Goal: Transaction & Acquisition: Purchase product/service

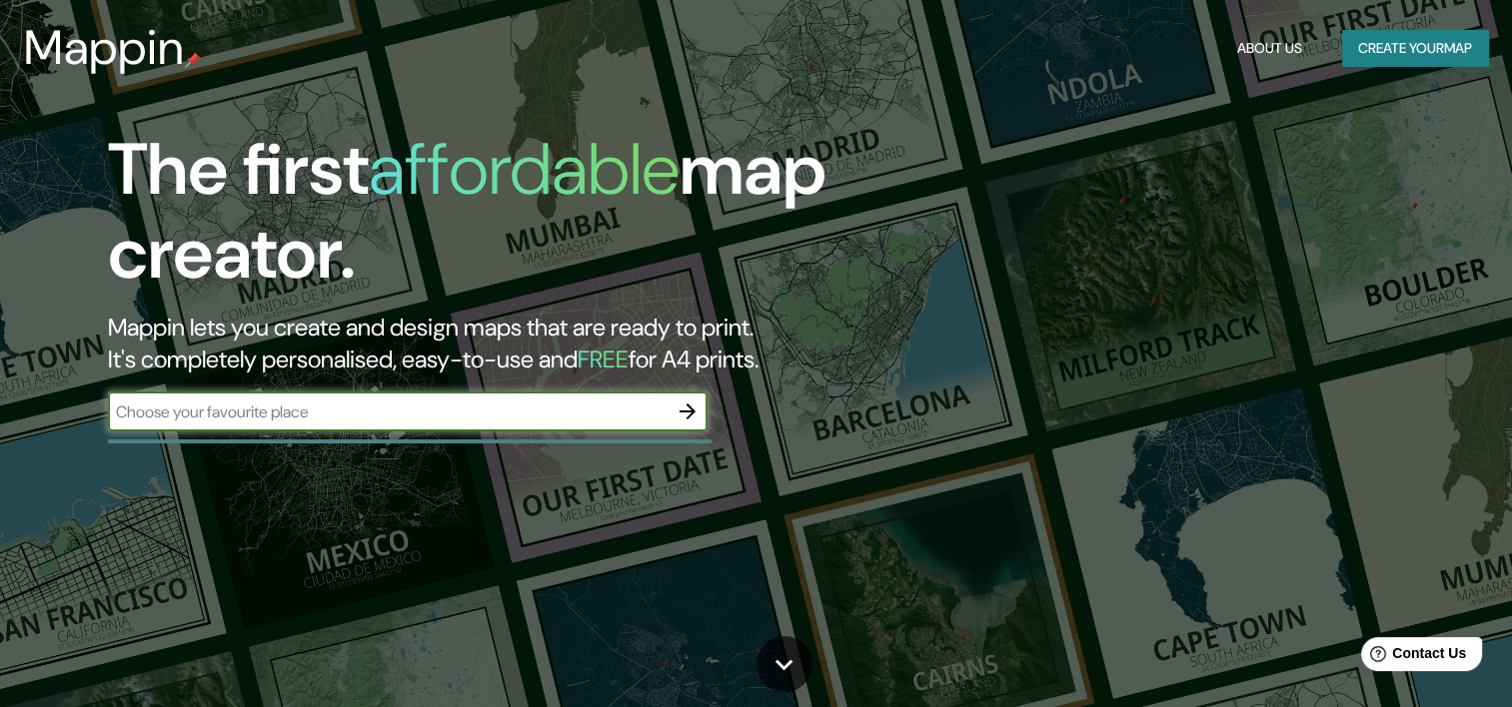
click at [477, 413] on input "text" at bounding box center [388, 412] width 560 height 23
type input "[PERSON_NAME]"
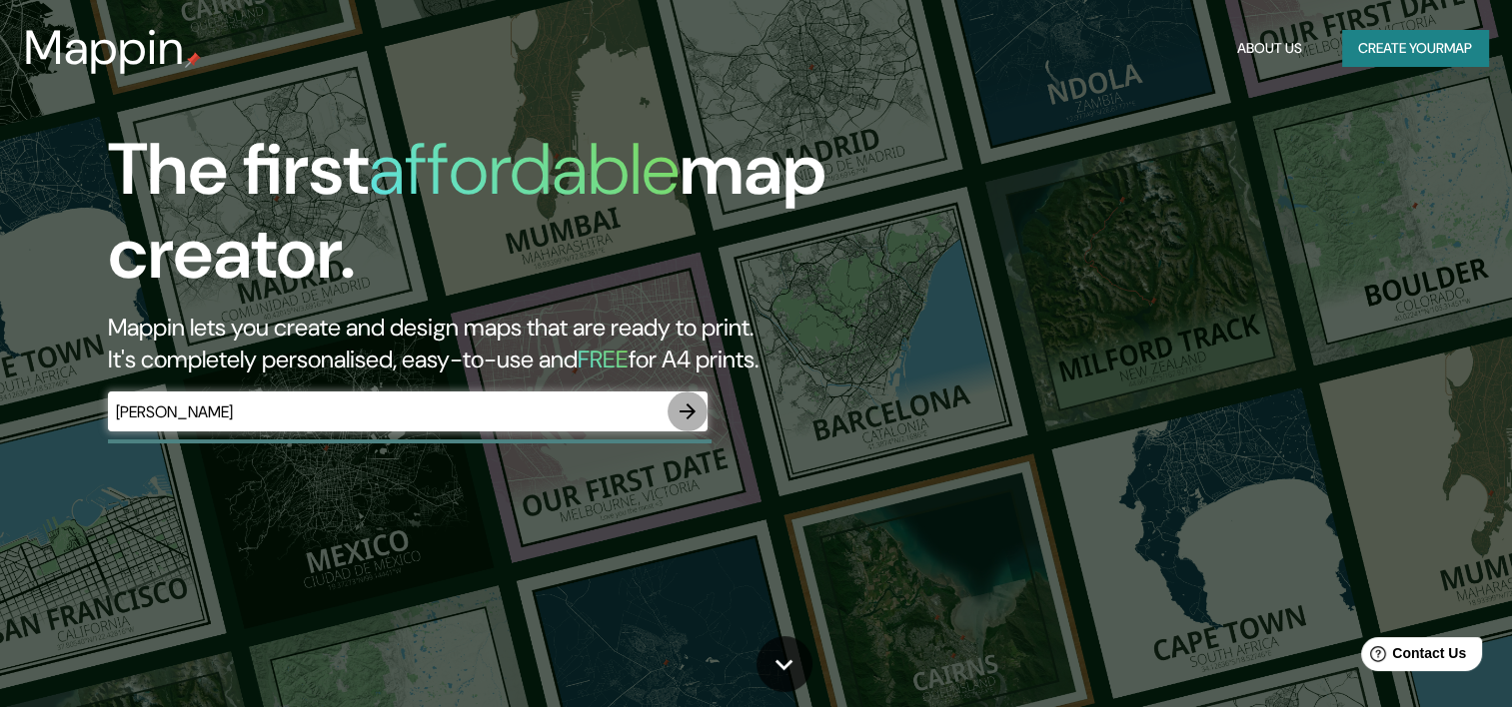
click at [690, 417] on icon "button" at bounding box center [687, 412] width 24 height 24
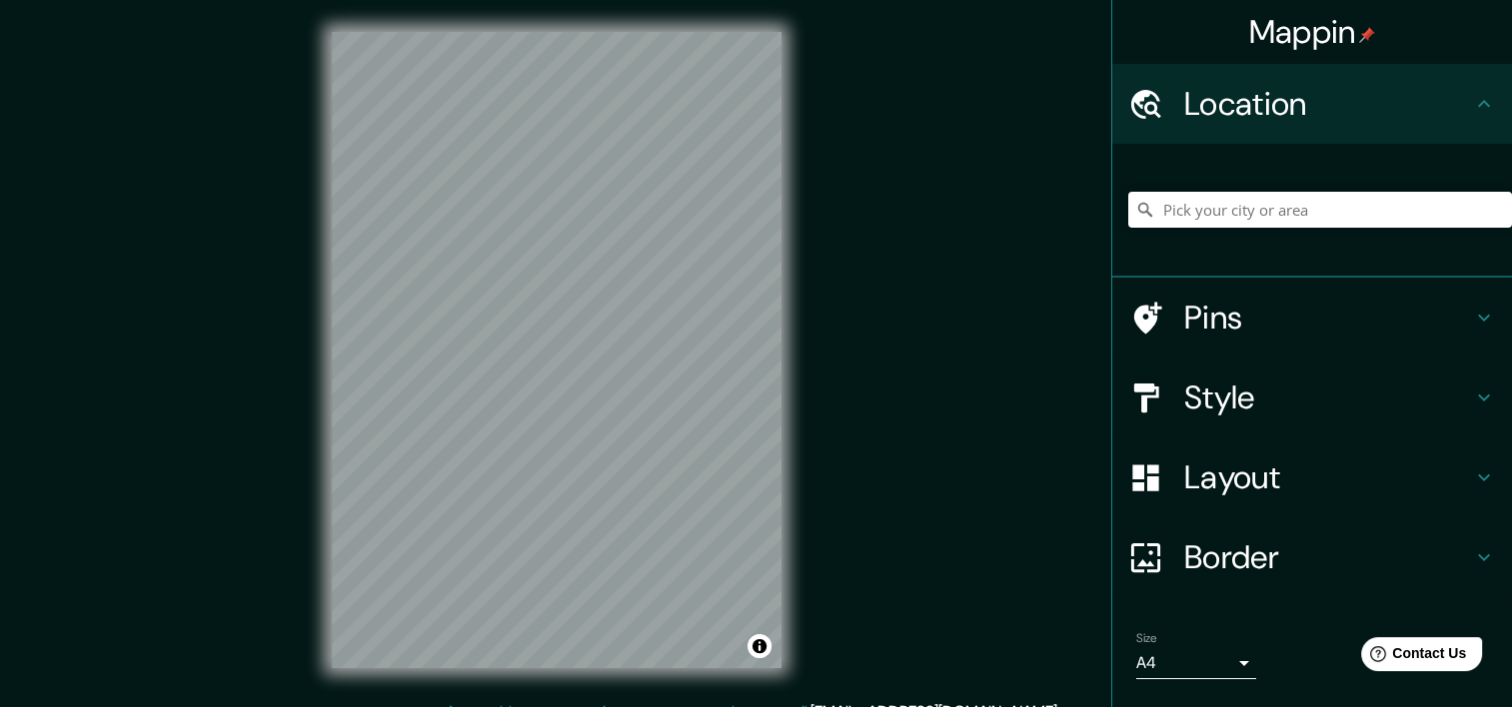
click at [780, 290] on div "© Mapbox © OpenStreetMap Improve this map" at bounding box center [557, 350] width 514 height 700
drag, startPoint x: 846, startPoint y: 244, endPoint x: 803, endPoint y: 316, distance: 83.8
click at [1259, 393] on h4 "Style" at bounding box center [1328, 398] width 288 height 40
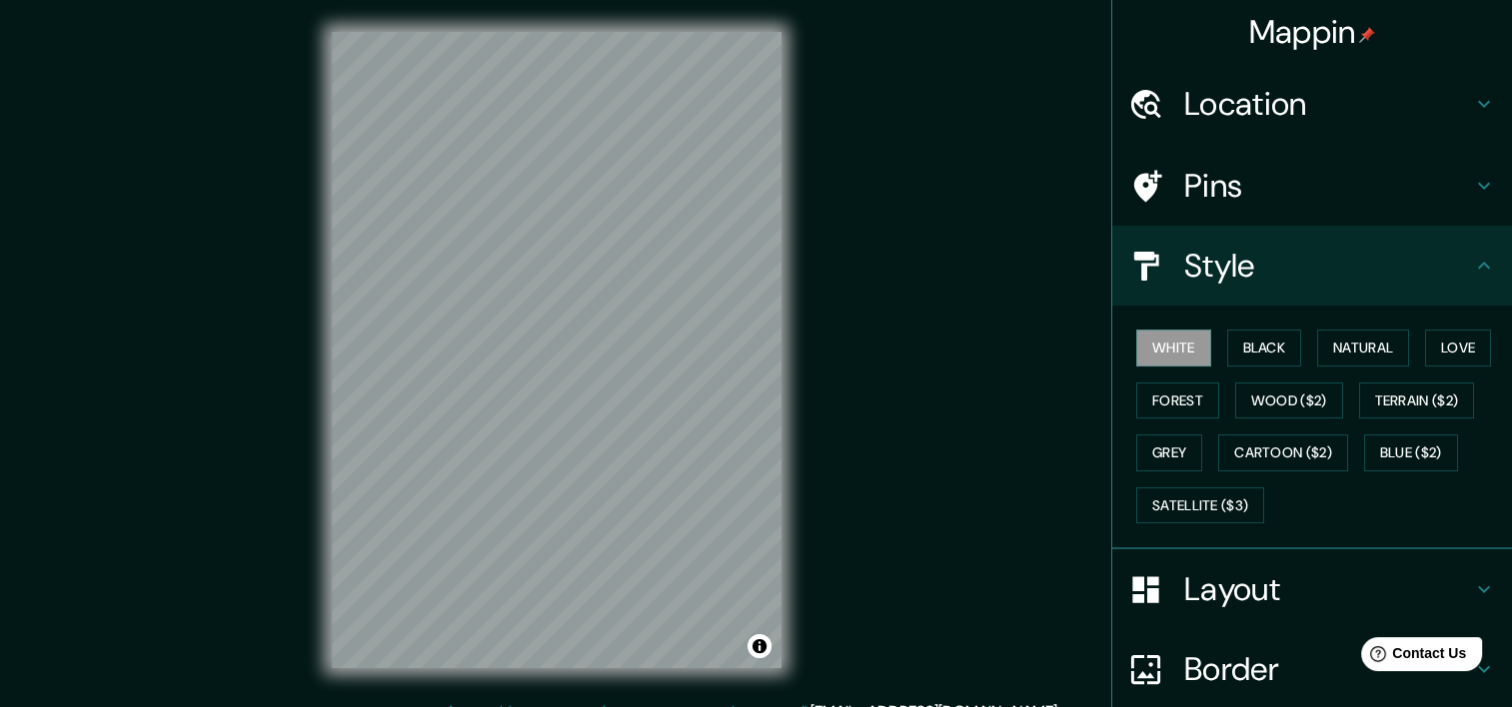
click at [1266, 268] on h4 "Style" at bounding box center [1328, 266] width 288 height 40
click at [1043, 392] on div "Mappin Location Pins Style White Black Natural Love Forest Wood ($2) Terrain ($…" at bounding box center [756, 366] width 1512 height 732
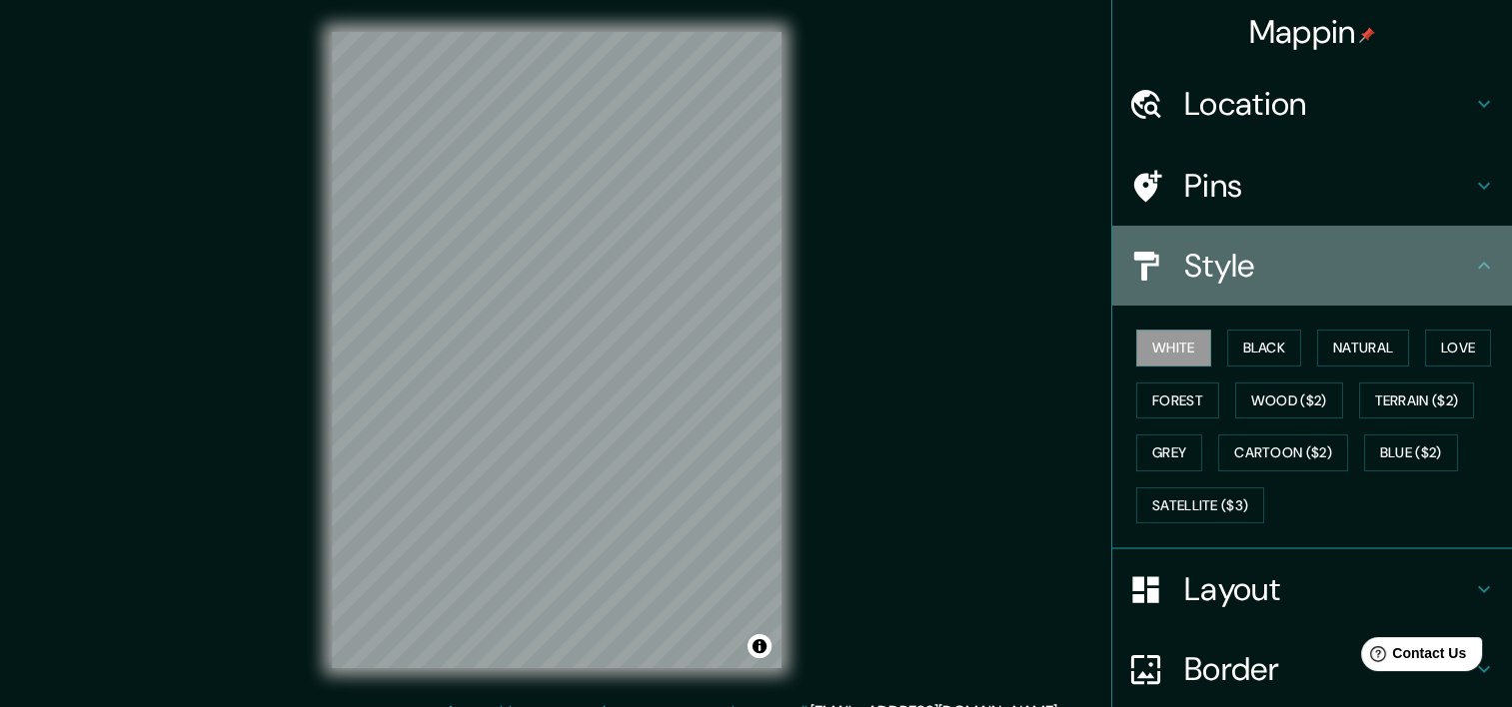
click at [1476, 251] on div "Style" at bounding box center [1312, 266] width 400 height 80
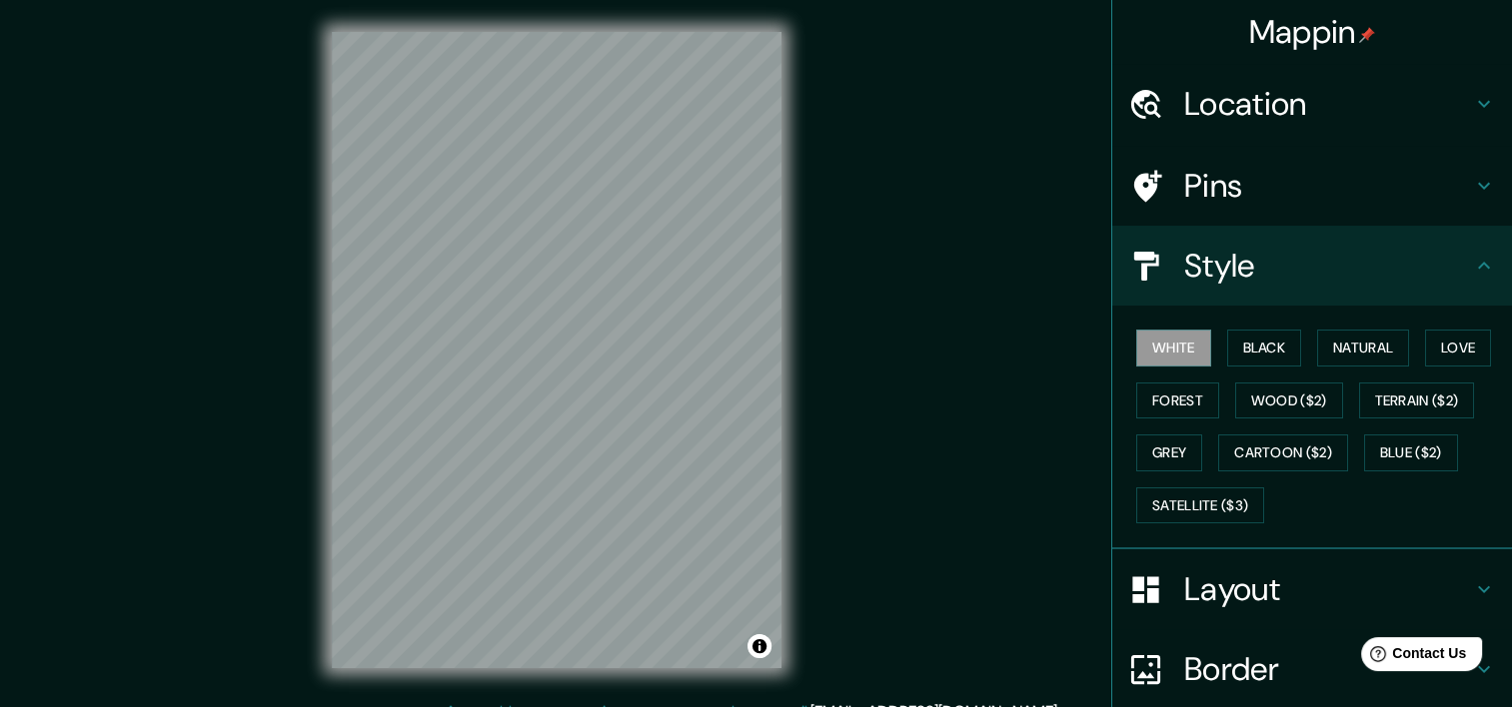
click at [1479, 274] on icon at bounding box center [1484, 266] width 24 height 24
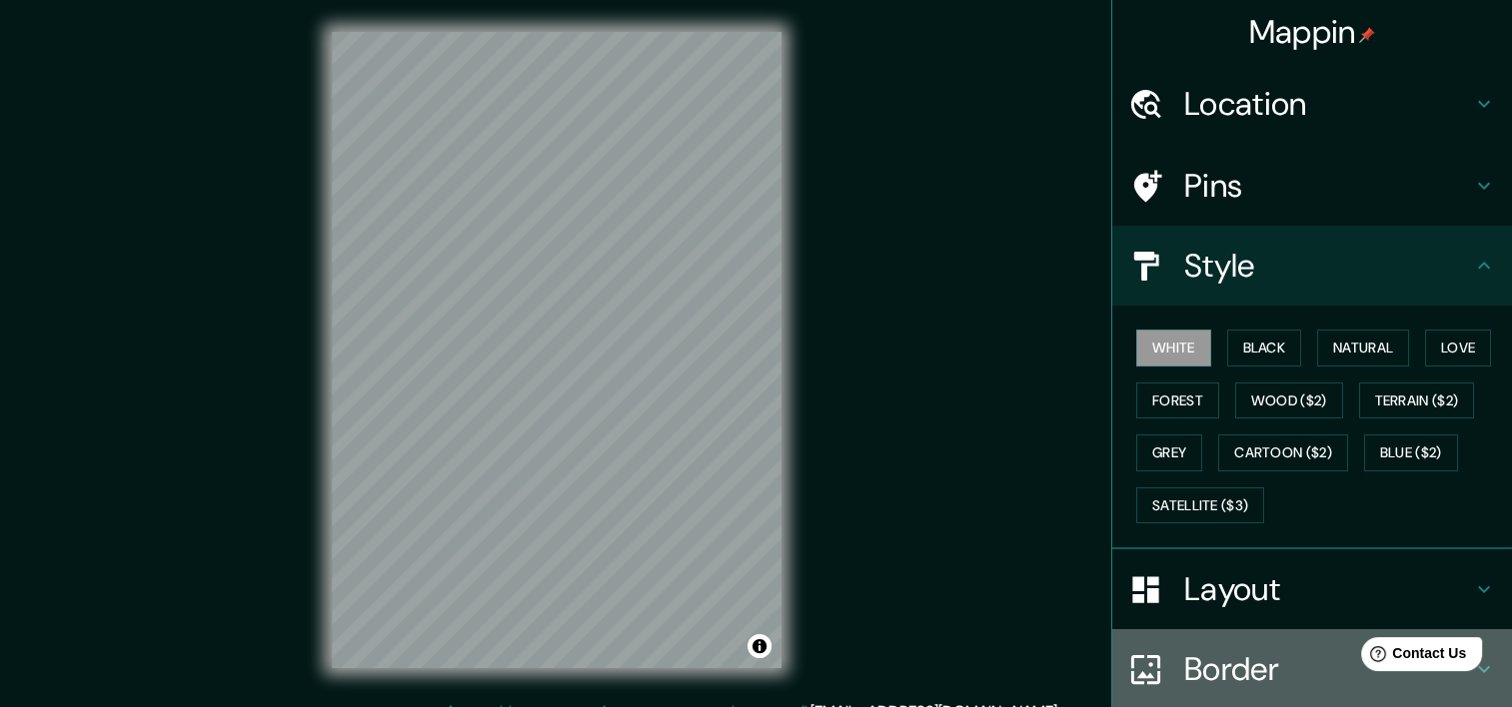
click at [1284, 664] on h4 "Border" at bounding box center [1328, 669] width 288 height 40
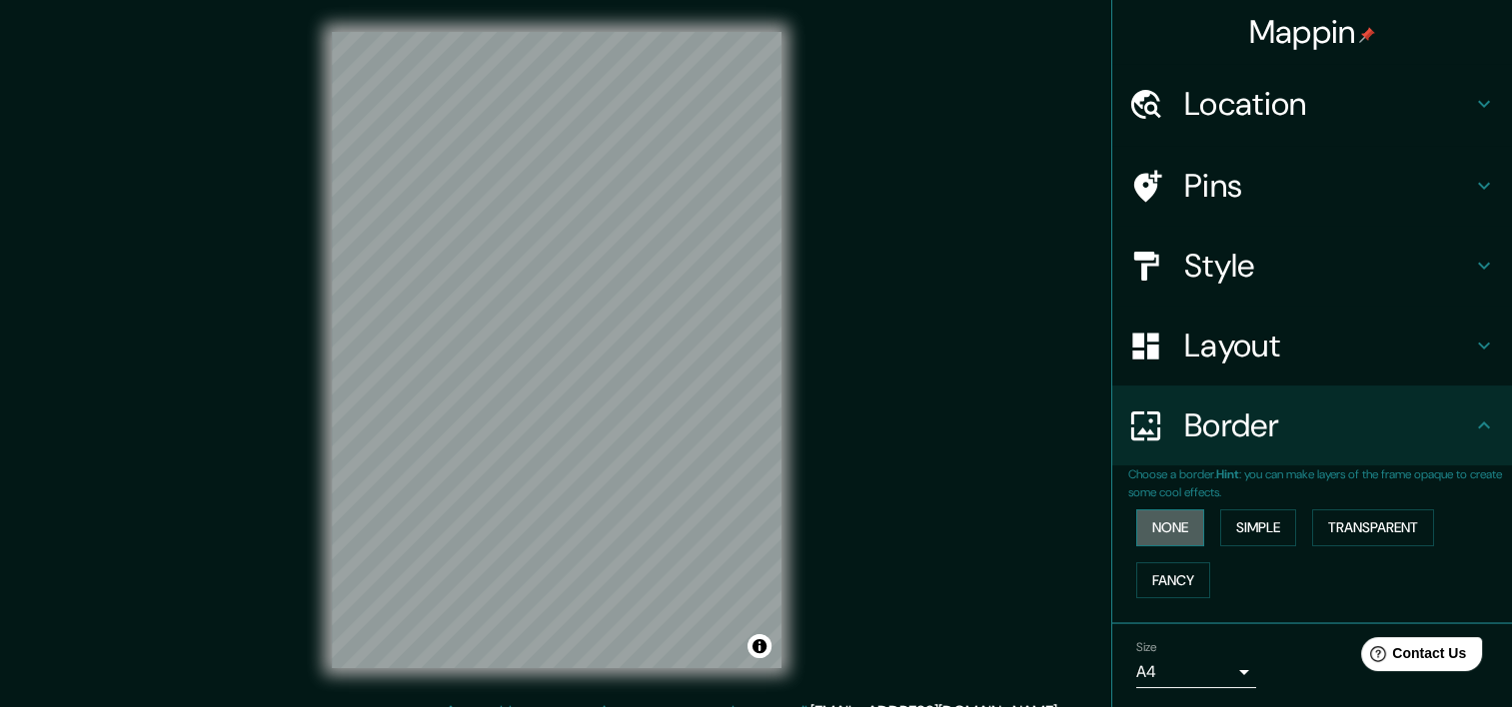
click at [1173, 525] on button "None" at bounding box center [1170, 528] width 68 height 37
click at [1233, 518] on button "Simple" at bounding box center [1258, 528] width 76 height 37
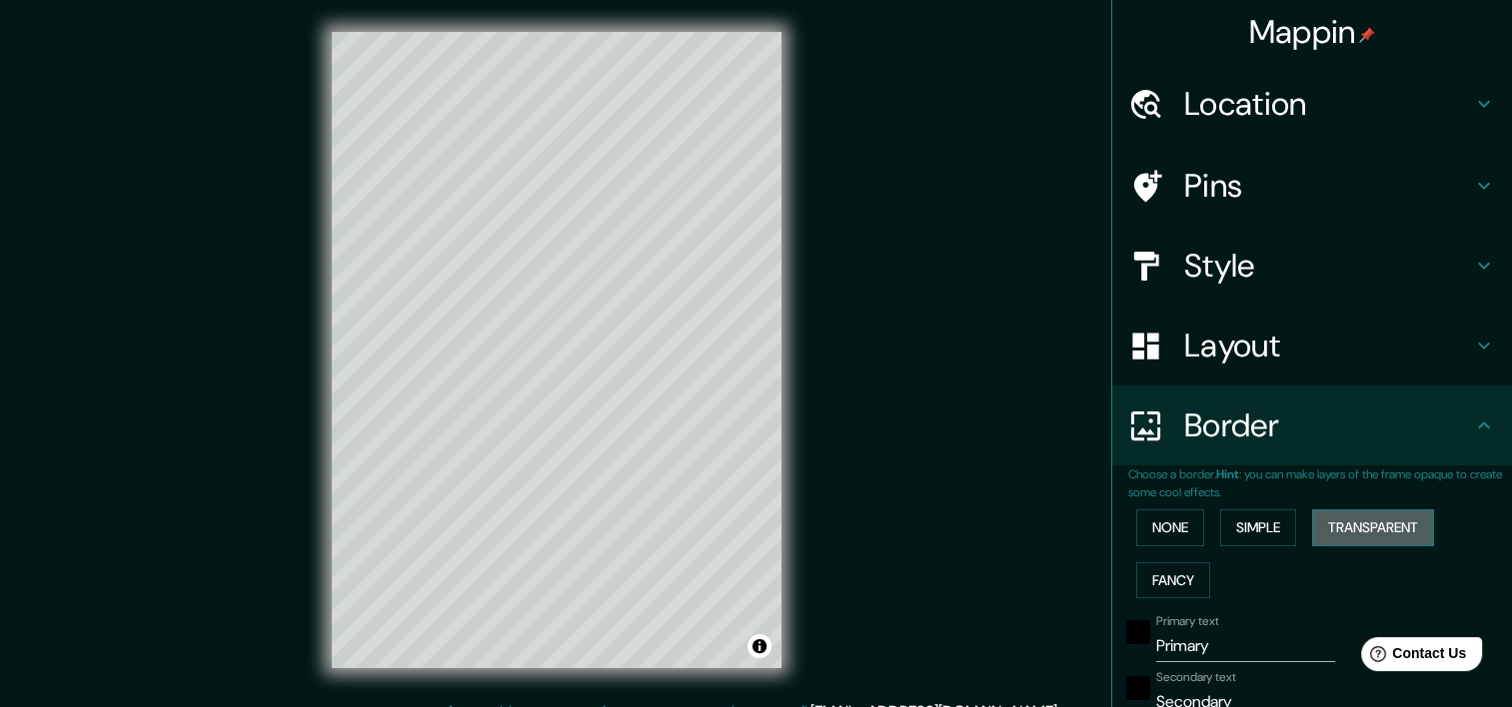
click at [1349, 519] on button "Transparent" at bounding box center [1373, 528] width 122 height 37
click at [1164, 575] on button "Fancy" at bounding box center [1173, 580] width 74 height 37
click at [1161, 514] on button "None" at bounding box center [1170, 528] width 68 height 37
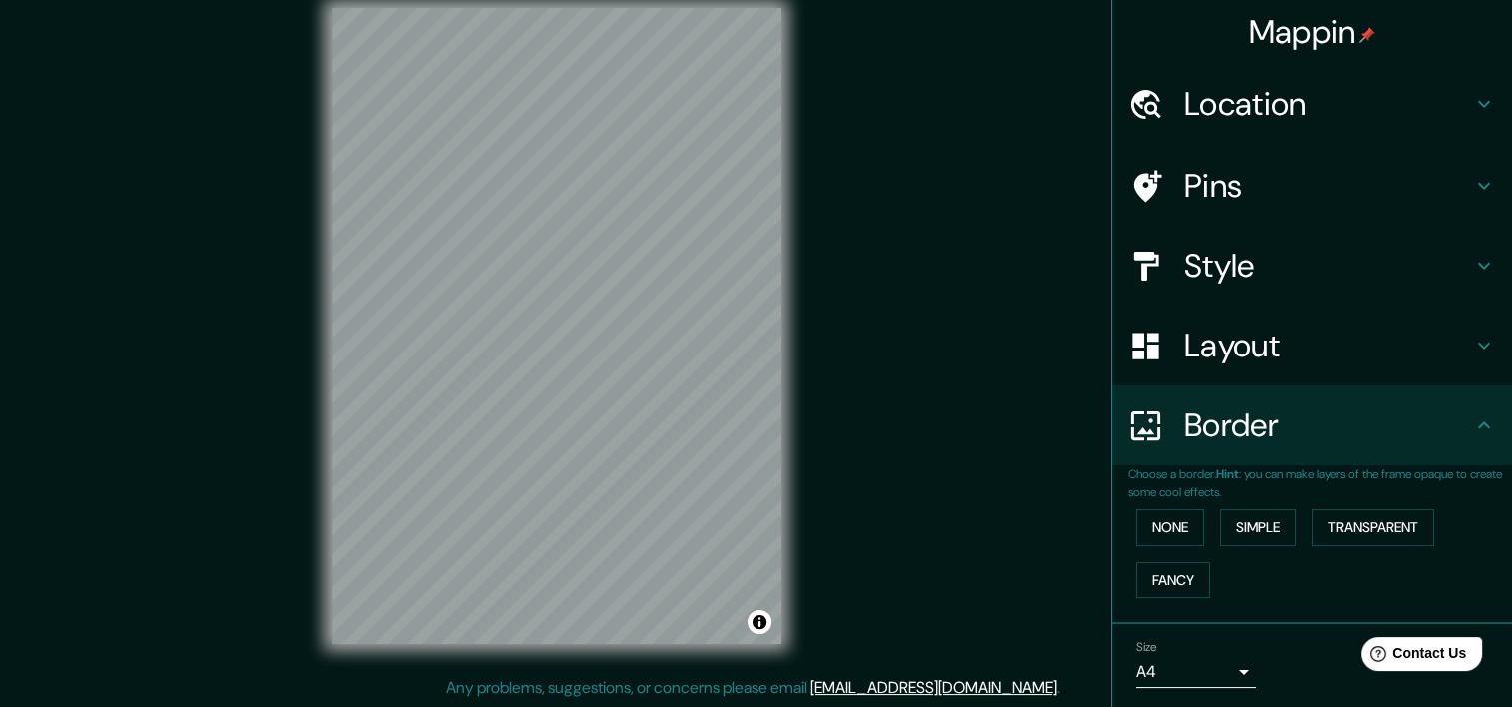
scroll to position [25, 0]
click at [1222, 670] on body "Mappin Location Pins Style Layout Border Choose a border. Hint : you can make l…" at bounding box center [756, 328] width 1512 height 707
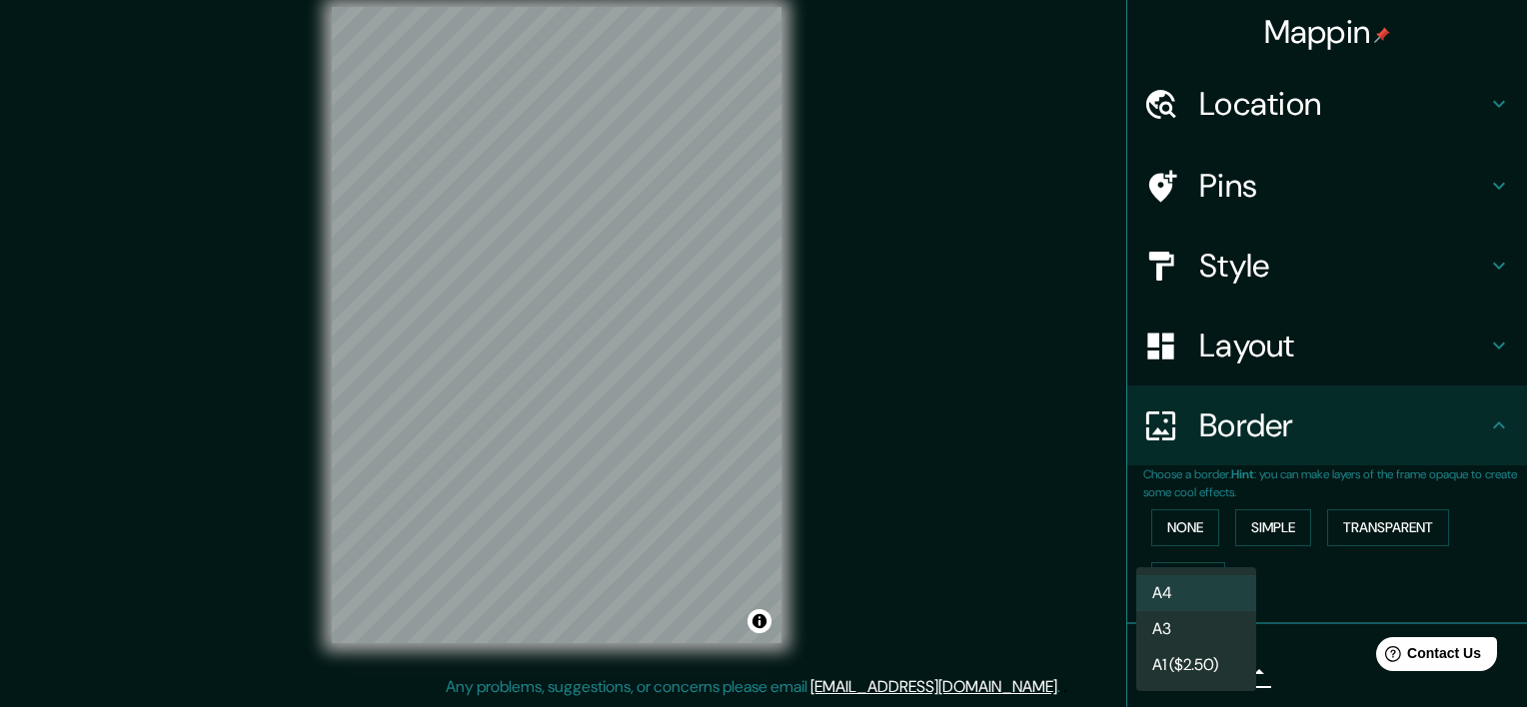
click at [1203, 596] on li "A4" at bounding box center [1196, 593] width 120 height 36
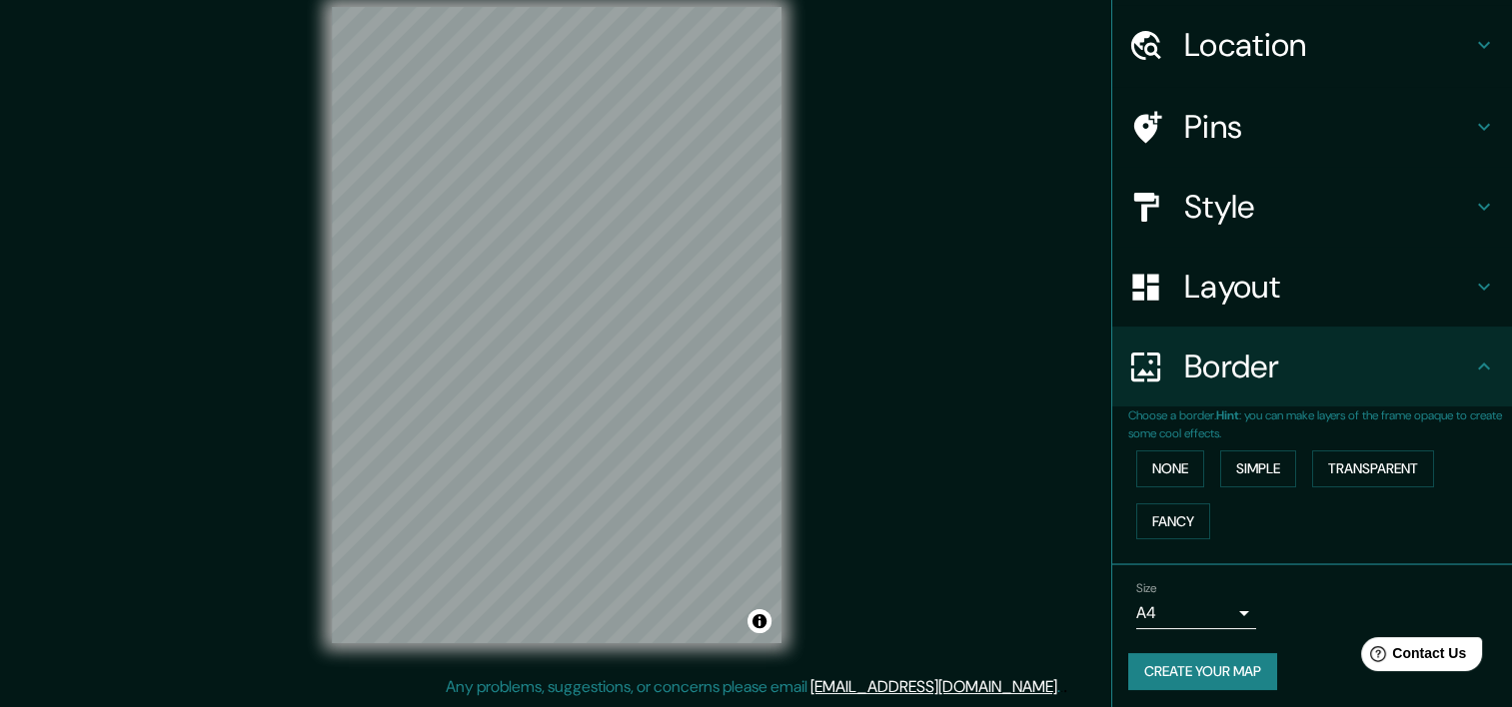
scroll to position [64, 0]
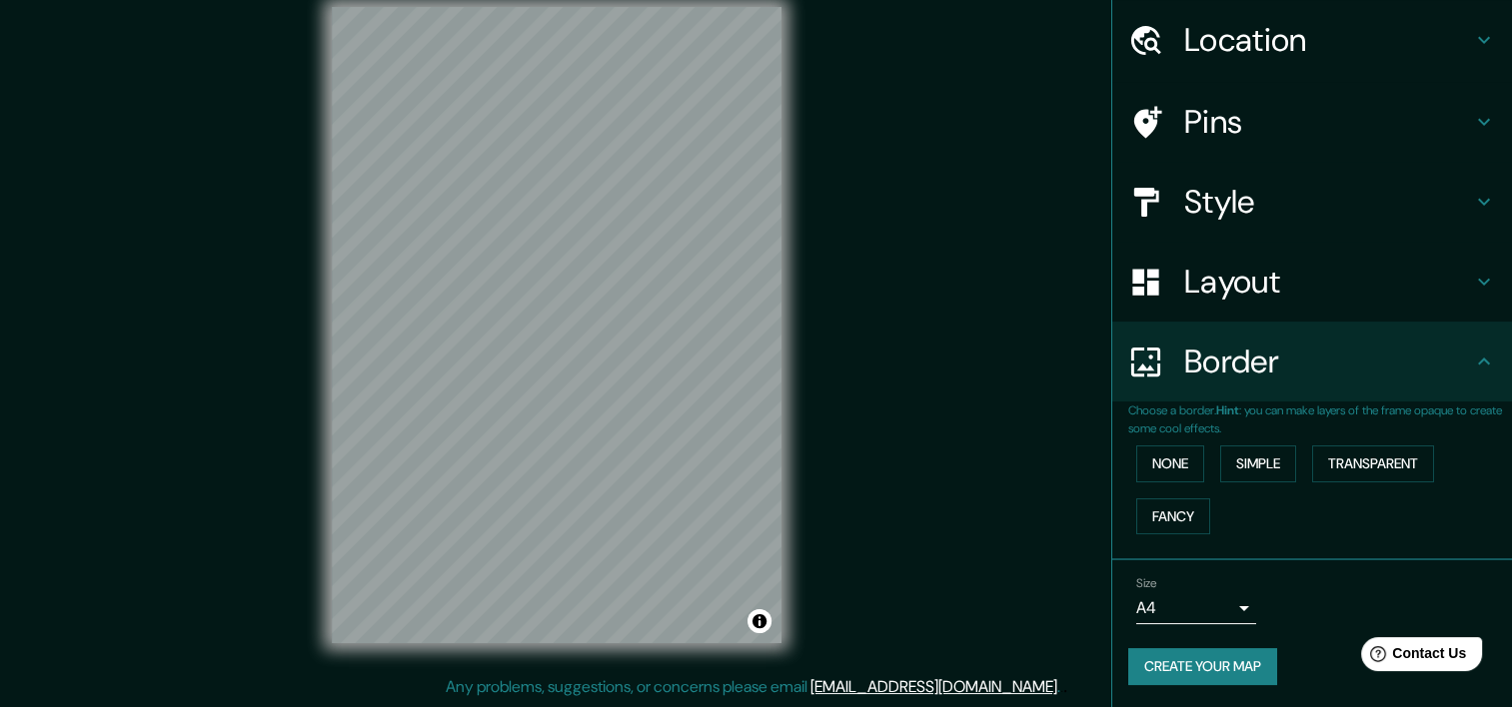
click at [1220, 667] on button "Create your map" at bounding box center [1202, 666] width 149 height 37
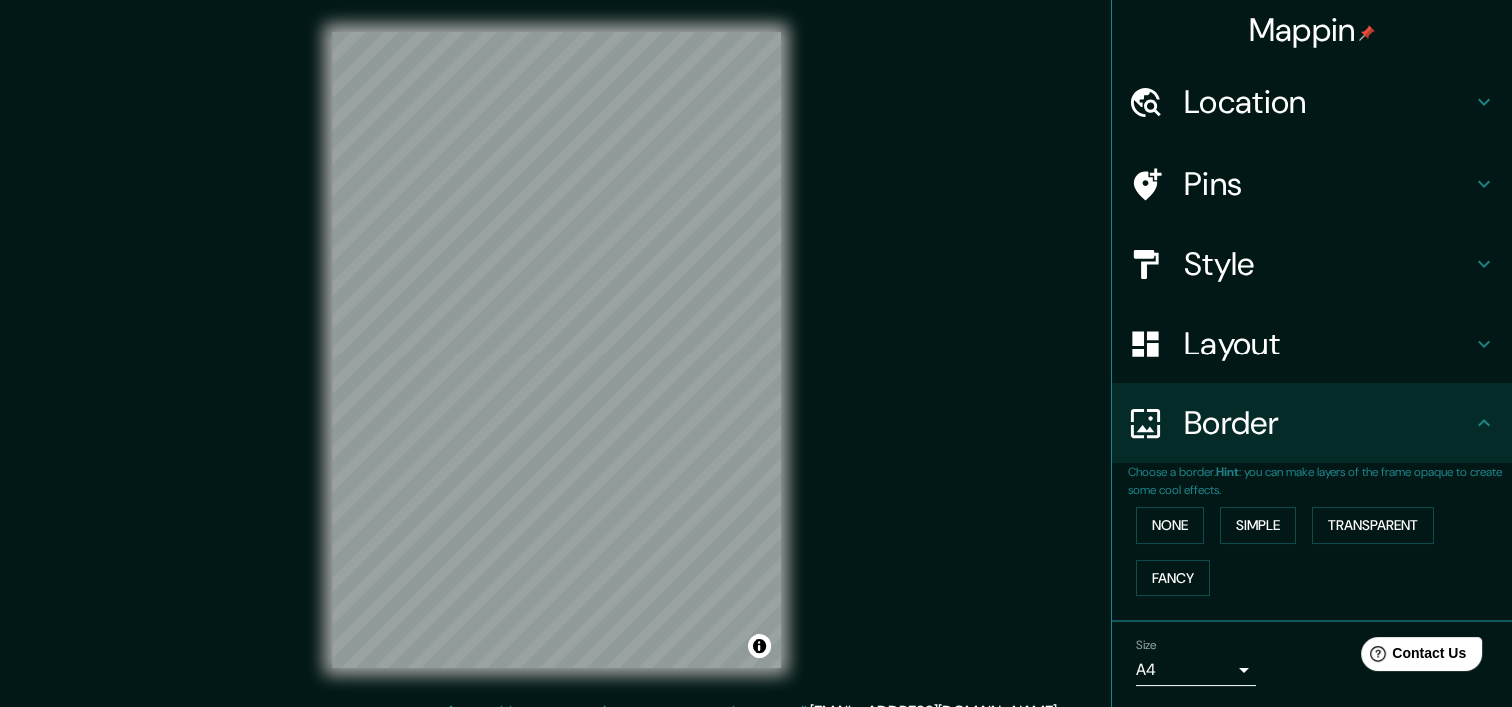
scroll to position [0, 0]
click at [1478, 426] on icon at bounding box center [1484, 425] width 12 height 7
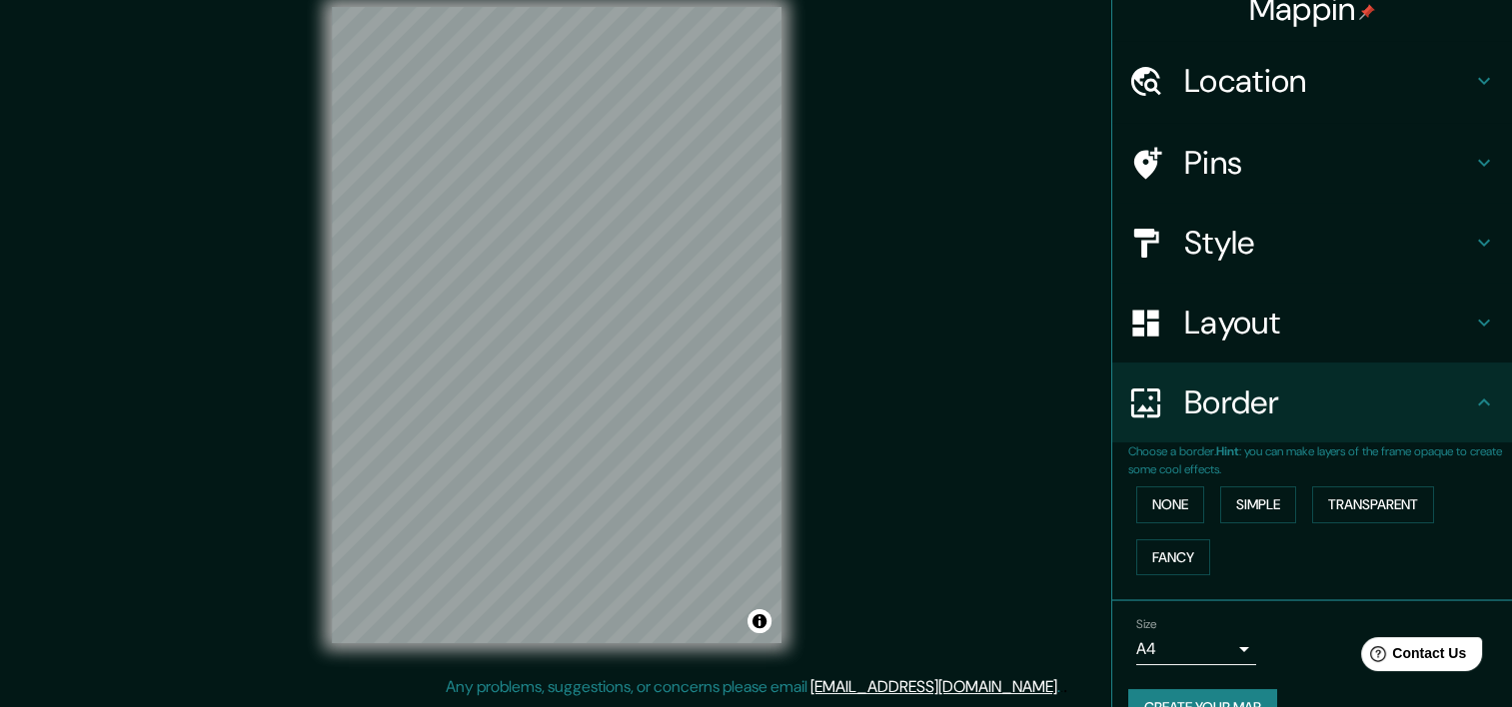
scroll to position [64, 0]
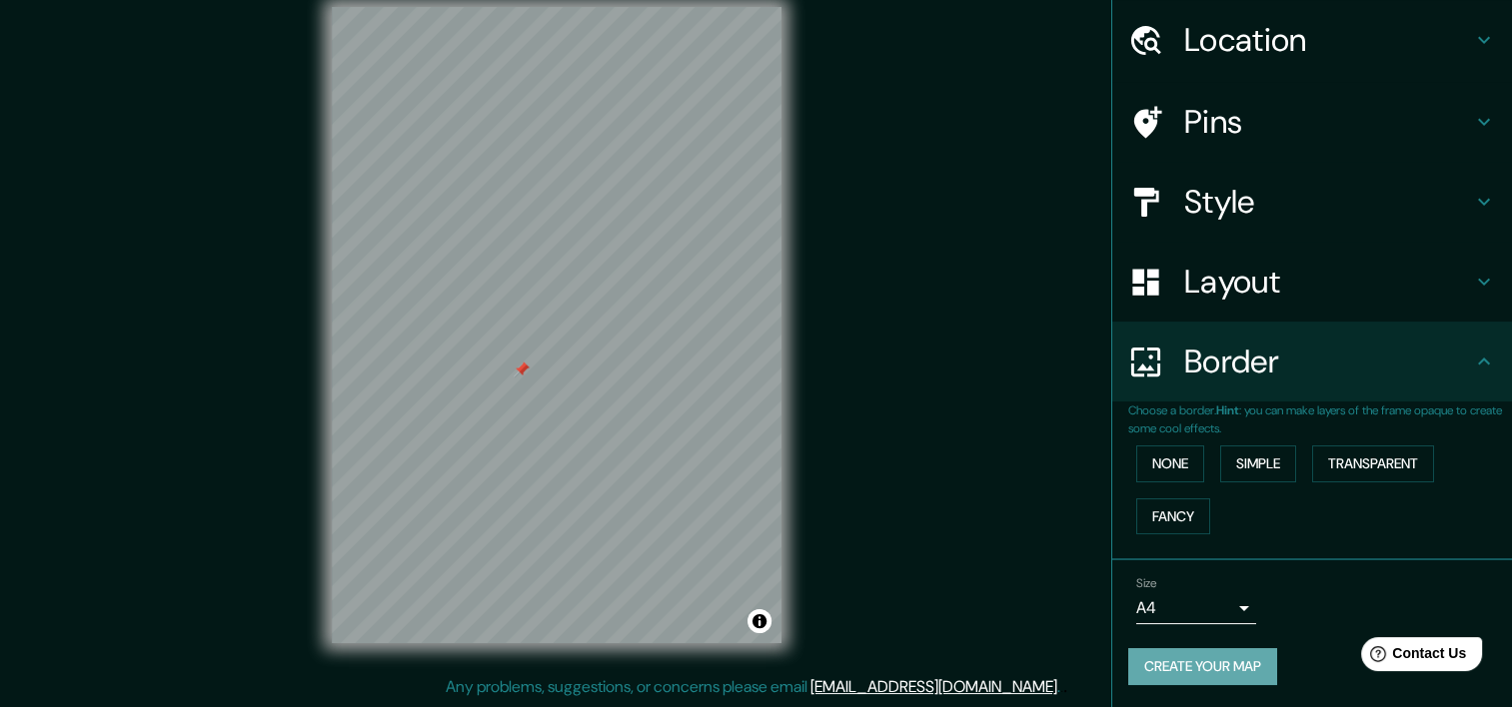
click at [1205, 659] on button "Create your map" at bounding box center [1202, 666] width 149 height 37
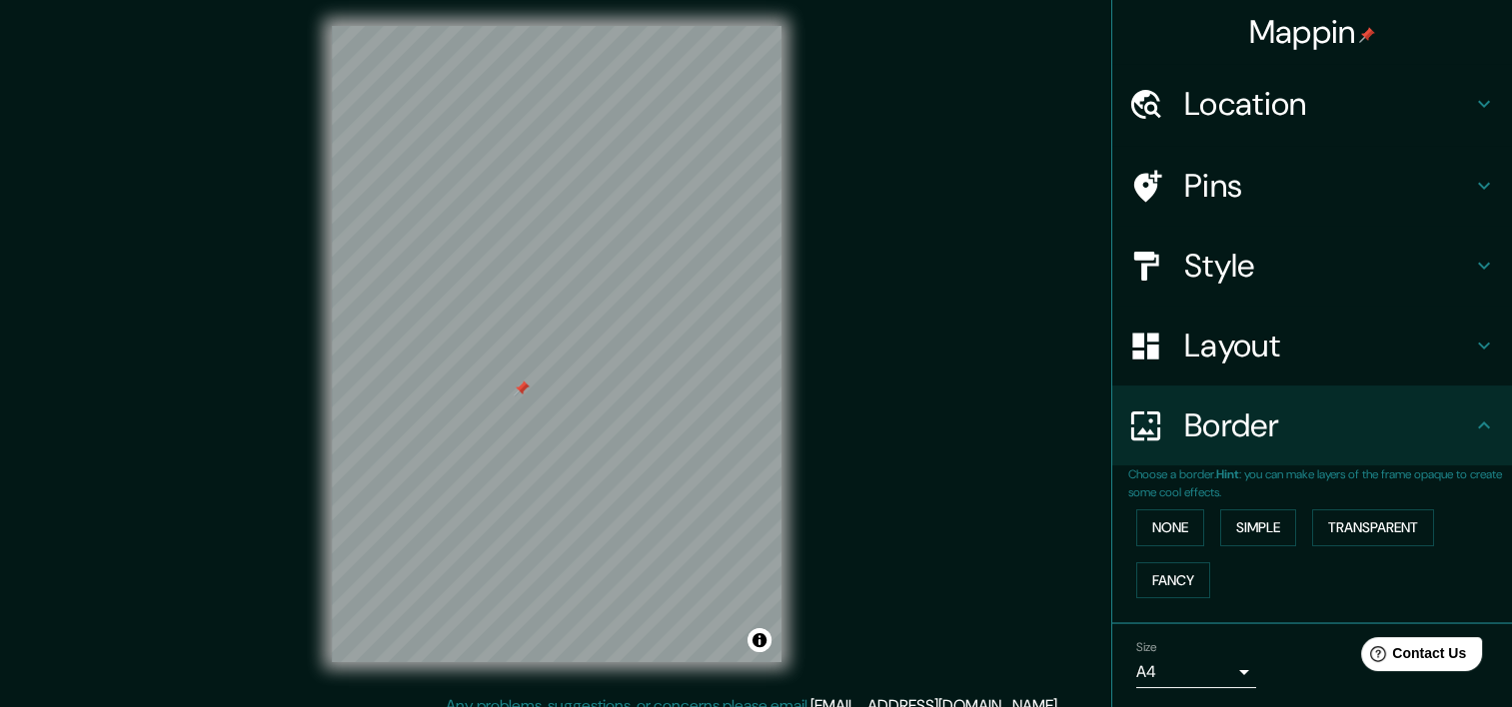
scroll to position [0, 0]
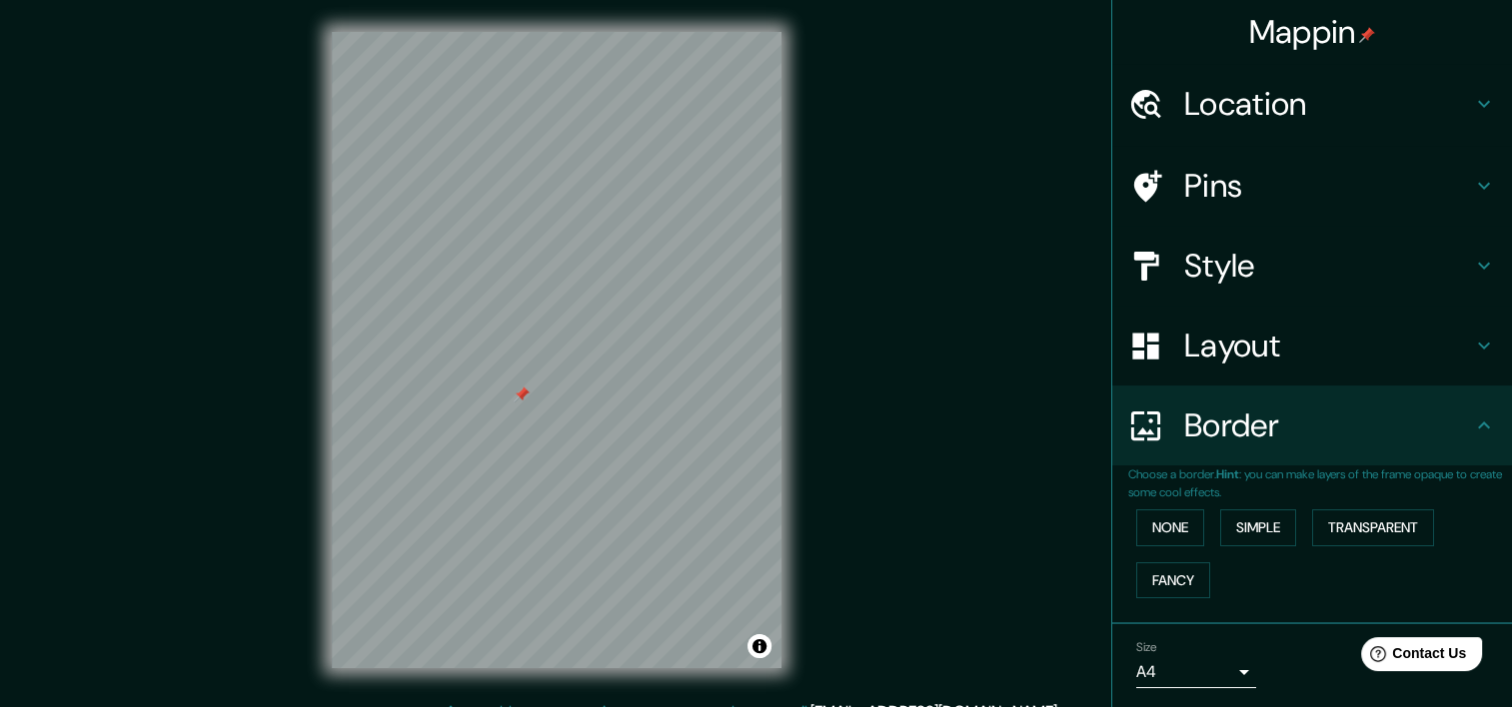
drag, startPoint x: 376, startPoint y: 1, endPoint x: 233, endPoint y: 280, distance: 313.2
click at [233, 280] on div "Mappin Location Pins Style Layout Border Choose a border. Hint : you can make l…" at bounding box center [756, 366] width 1512 height 732
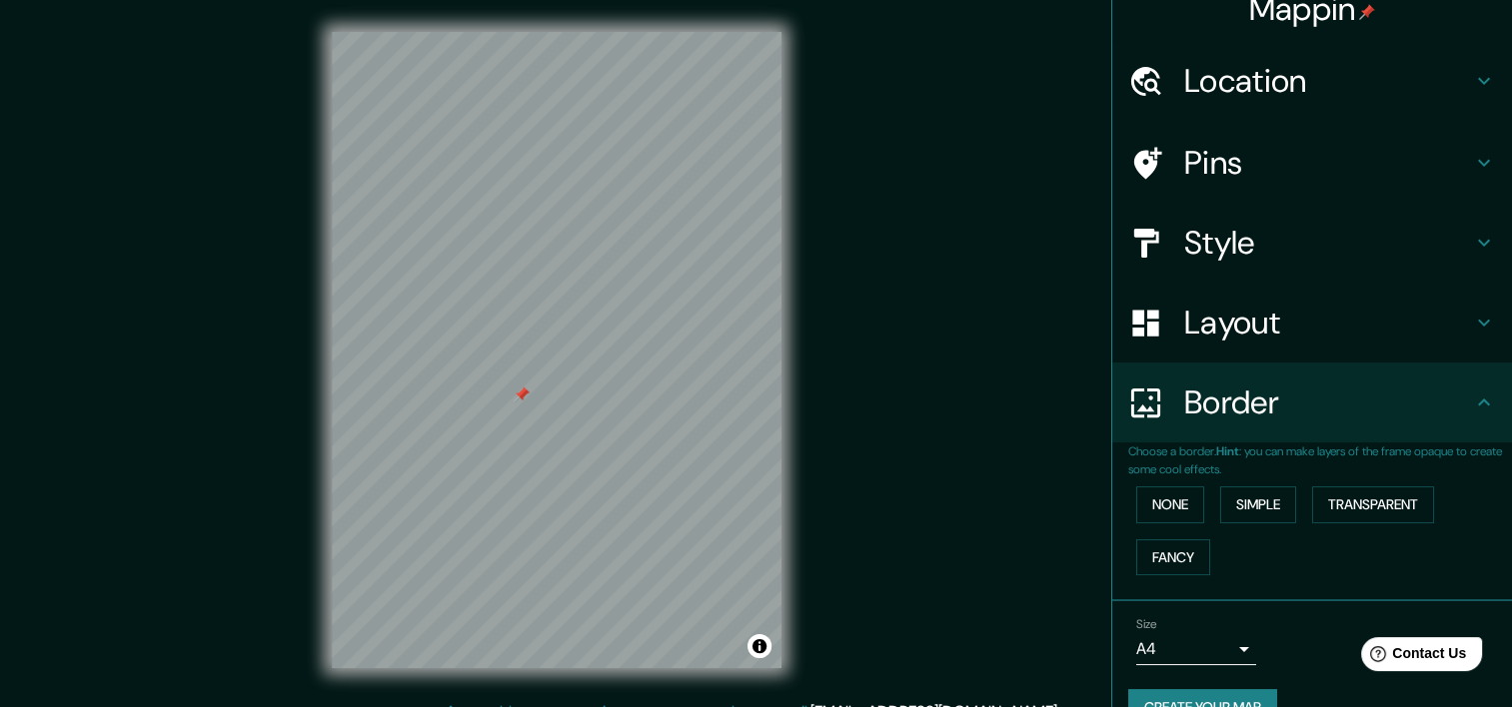
scroll to position [64, 0]
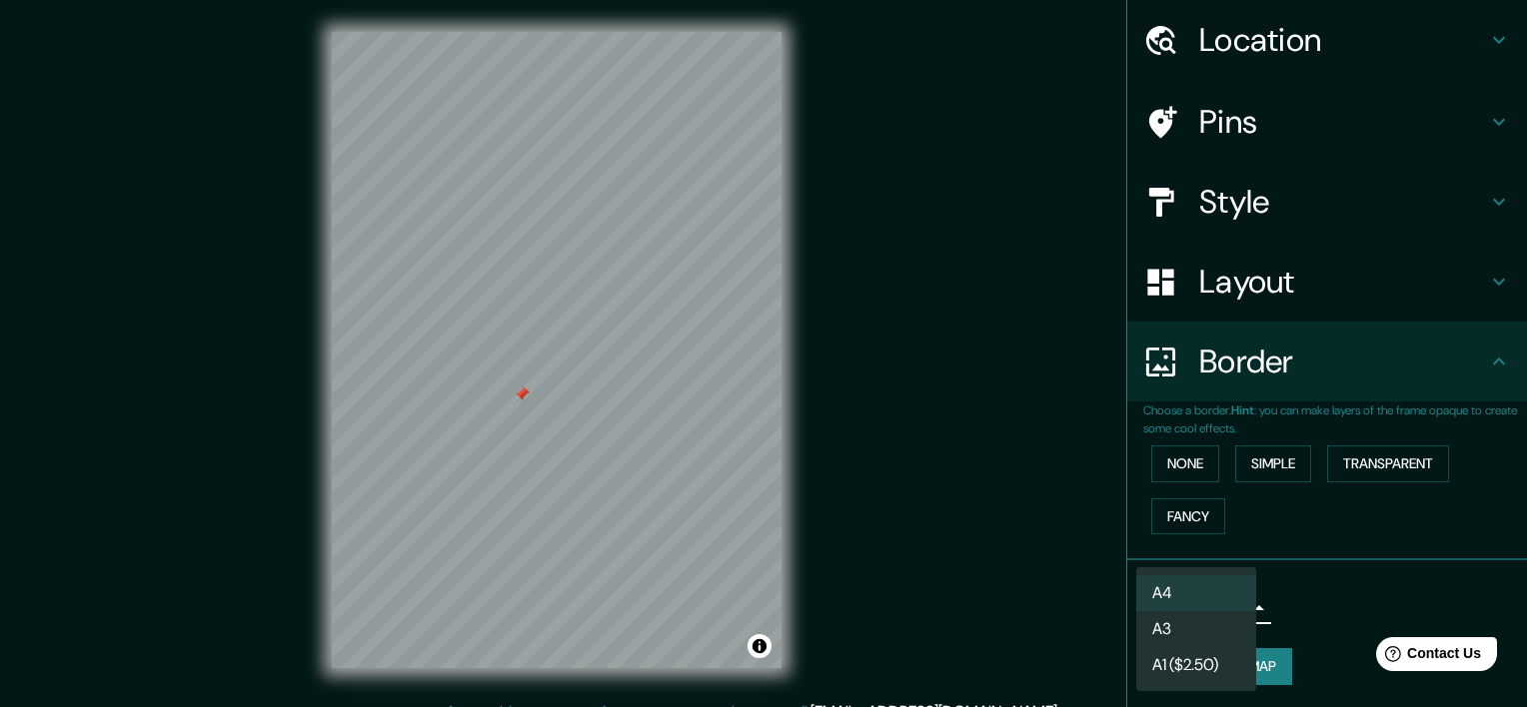
click at [1219, 606] on body "Mappin Location Pins Style Layout Border Choose a border. Hint : you can make l…" at bounding box center [763, 353] width 1527 height 707
click at [1201, 592] on li "A4" at bounding box center [1196, 593] width 120 height 36
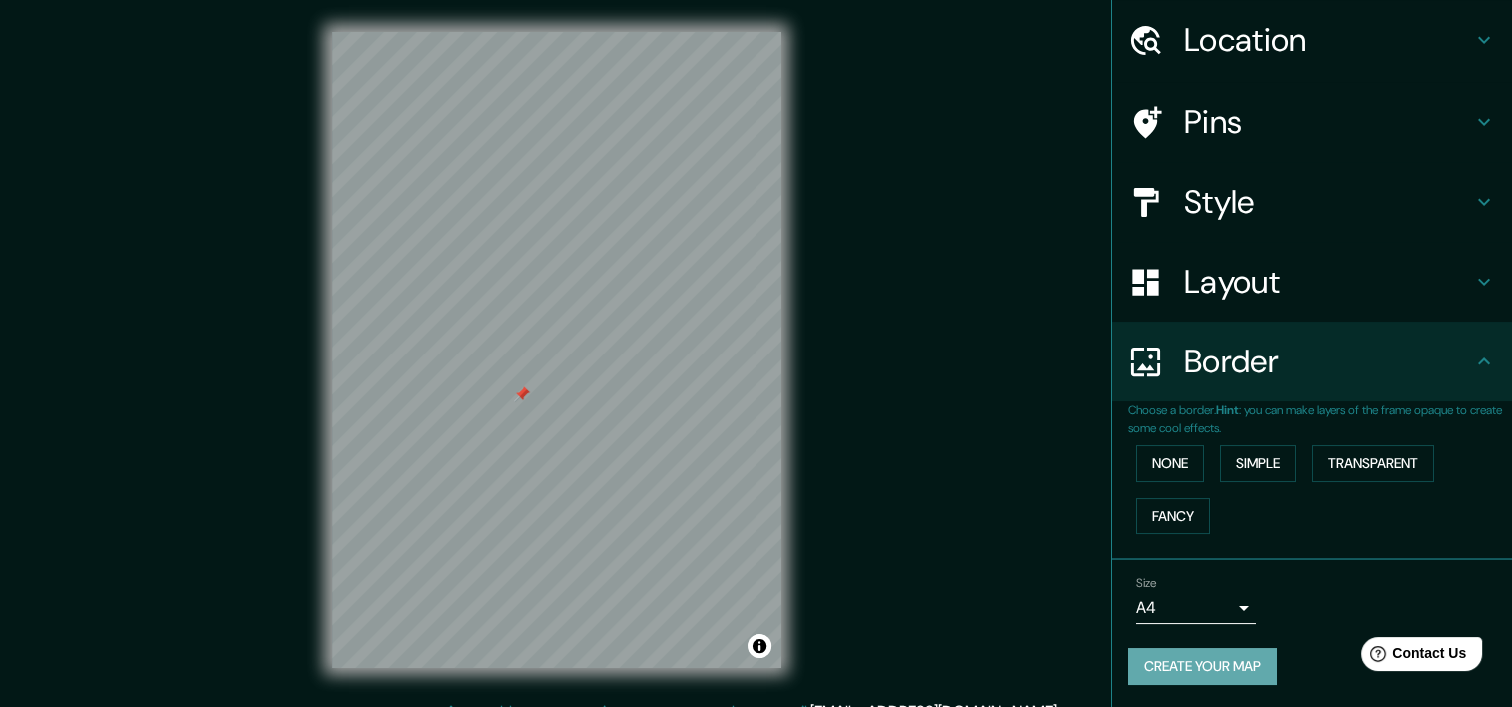
click at [1239, 651] on button "Create your map" at bounding box center [1202, 666] width 149 height 37
click at [1240, 651] on div "Create your map" at bounding box center [1312, 666] width 368 height 37
click at [1238, 660] on div "Create your map" at bounding box center [1312, 666] width 368 height 37
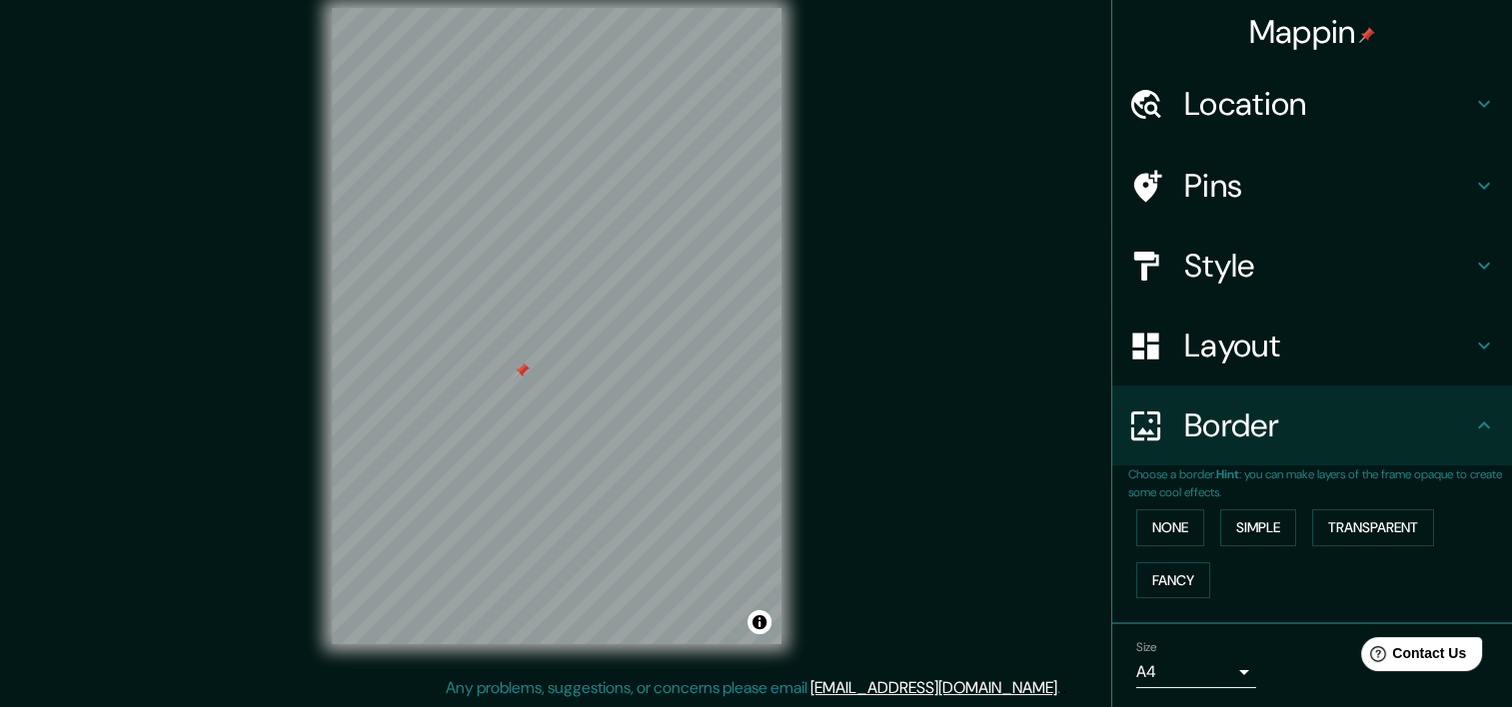
scroll to position [25, 0]
click at [519, 377] on div at bounding box center [517, 376] width 16 height 16
click at [514, 368] on div at bounding box center [517, 376] width 16 height 16
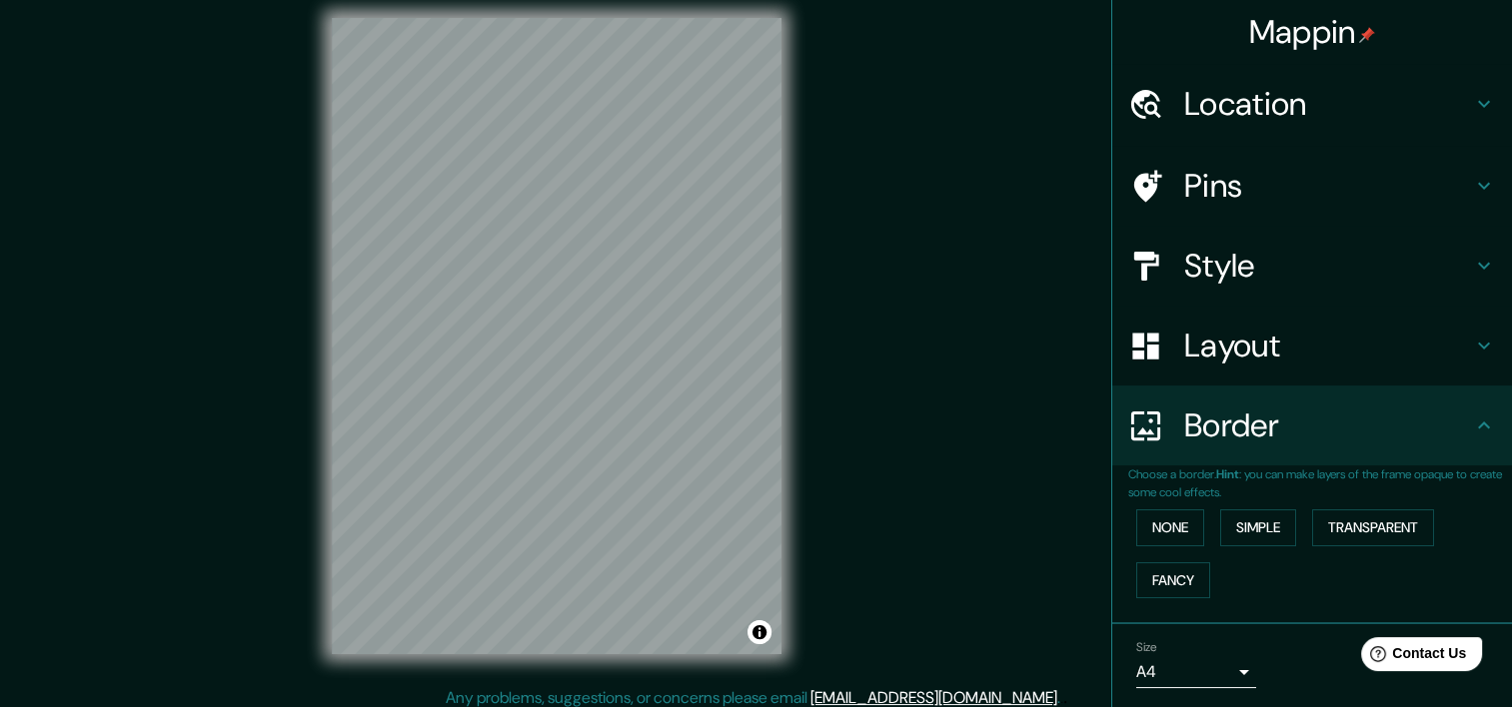
scroll to position [0, 0]
